Goal: Task Accomplishment & Management: Manage account settings

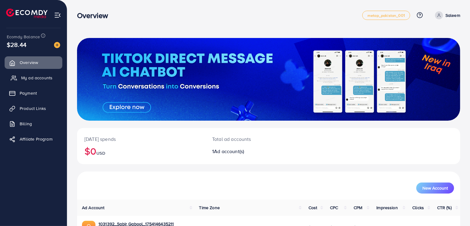
click at [20, 75] on link "My ad accounts" at bounding box center [34, 78] width 58 height 12
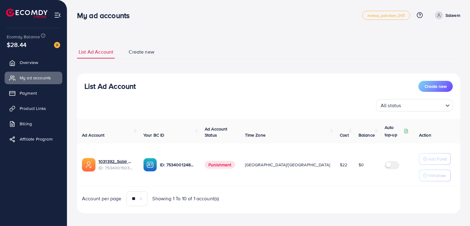
click at [228, 166] on span "Punishment" at bounding box center [220, 165] width 30 height 8
click at [233, 179] on td "Punishment" at bounding box center [220, 165] width 40 height 43
